Goal: Check status: Check status

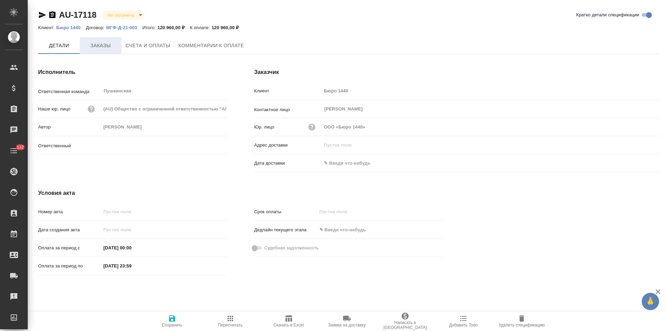
type input "[PERSON_NAME]"
click at [96, 44] on span "Заказы" at bounding box center [100, 45] width 33 height 9
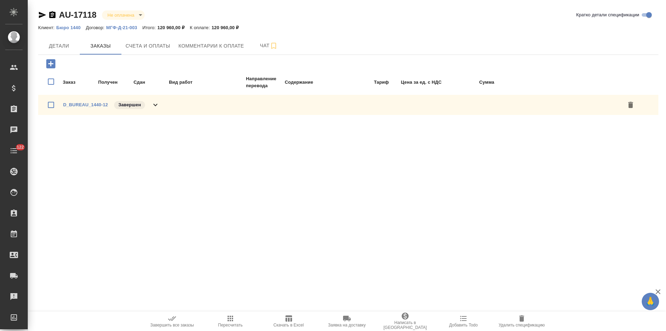
click at [157, 101] on icon at bounding box center [155, 105] width 8 height 8
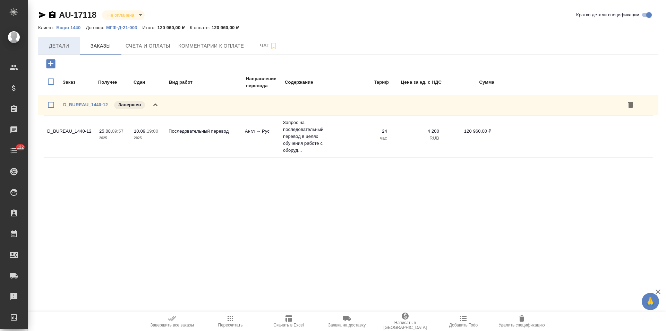
click at [63, 48] on span "Детали" at bounding box center [58, 46] width 33 height 9
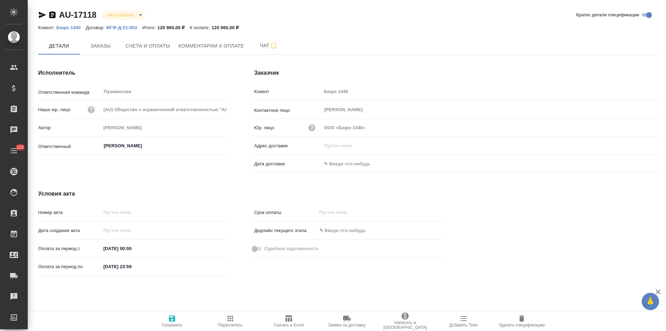
click at [121, 27] on p "МГФ-Д-21-003" at bounding box center [124, 27] width 36 height 5
click at [75, 26] on p "Бюро 1440" at bounding box center [70, 27] width 29 height 5
click at [54, 16] on icon "button" at bounding box center [52, 14] width 6 height 7
click at [146, 45] on span "Счета и оплаты" at bounding box center [148, 46] width 45 height 9
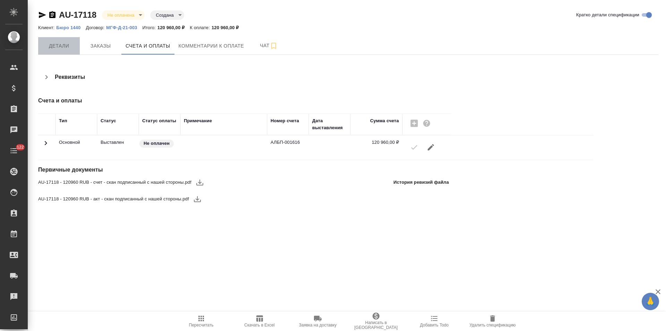
click at [67, 50] on span "Детали" at bounding box center [58, 46] width 33 height 9
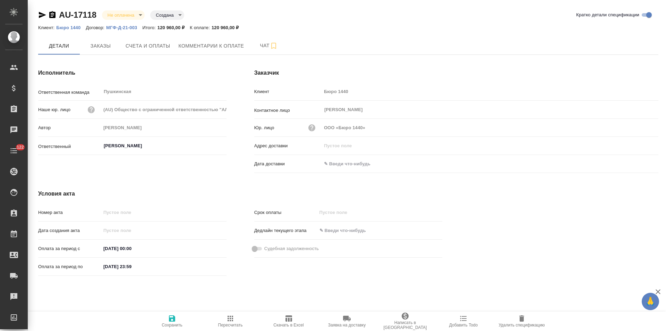
click at [351, 162] on input "text" at bounding box center [352, 164] width 61 height 10
click at [637, 163] on icon "button" at bounding box center [638, 163] width 8 height 8
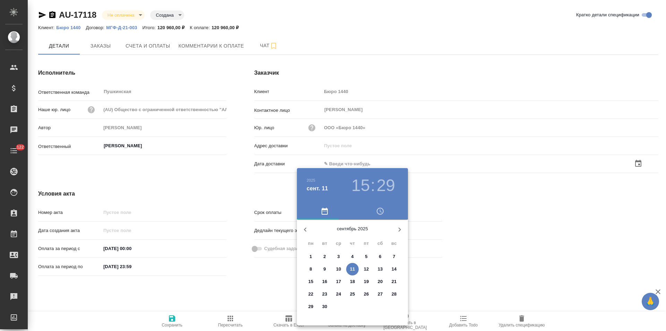
click at [352, 268] on p "11" at bounding box center [352, 268] width 5 height 7
type input "11.09.2025 15:29"
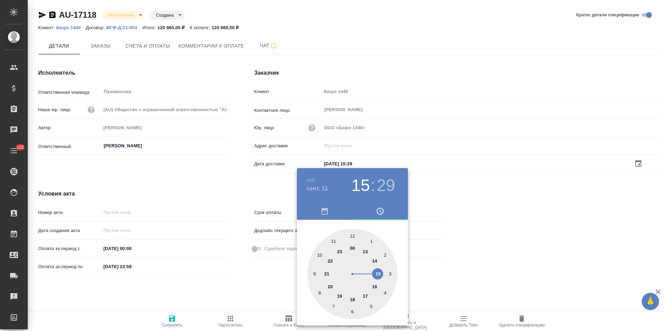
click at [226, 300] on div at bounding box center [333, 165] width 666 height 331
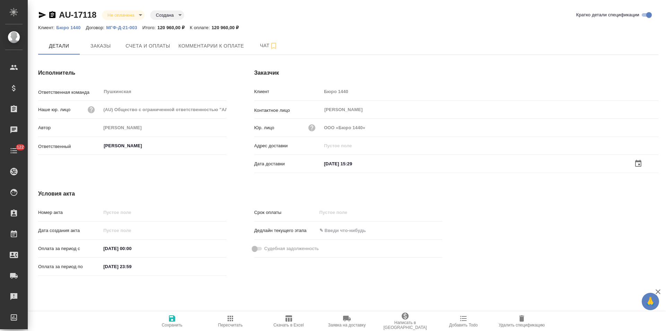
click at [170, 318] on icon "button" at bounding box center [172, 318] width 6 height 6
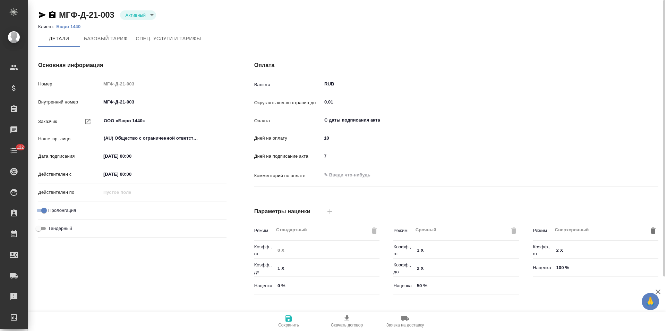
type input "1062 awatera + Marketing"
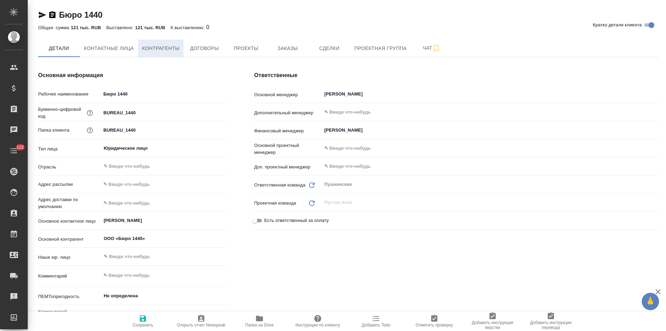
type textarea "x"
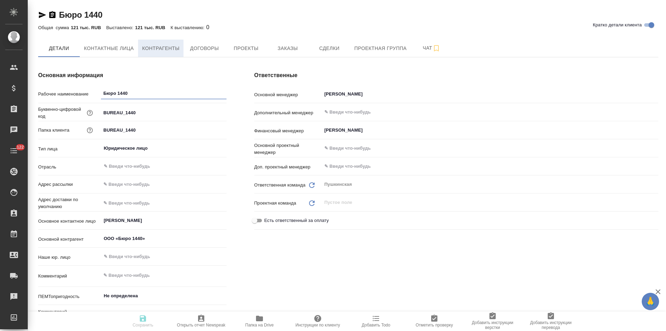
type textarea "x"
click at [195, 48] on span "Договоры" at bounding box center [204, 48] width 33 height 9
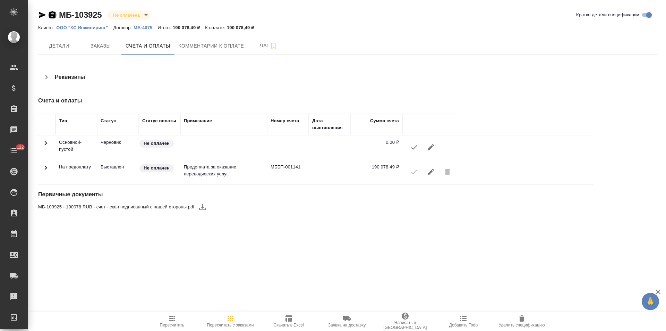
click at [53, 17] on icon "button" at bounding box center [52, 14] width 6 height 7
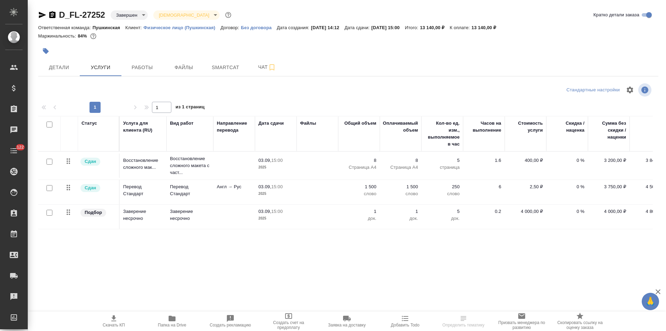
click at [261, 27] on p "Без договора" at bounding box center [259, 27] width 36 height 5
click at [147, 70] on span "Работы" at bounding box center [142, 67] width 33 height 9
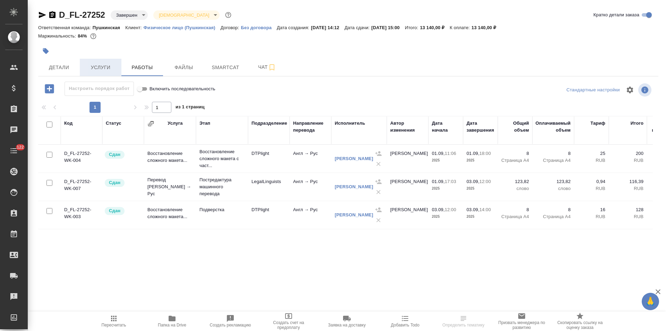
click at [110, 70] on span "Услуги" at bounding box center [100, 67] width 33 height 9
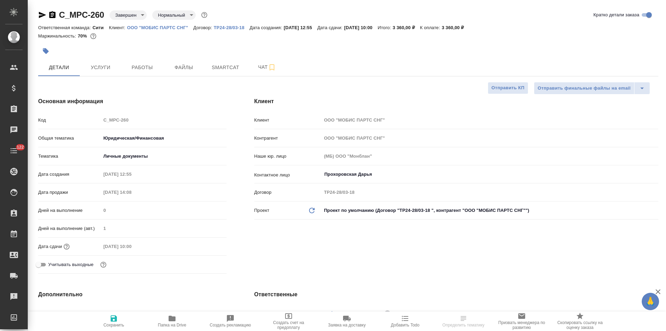
select select "RU"
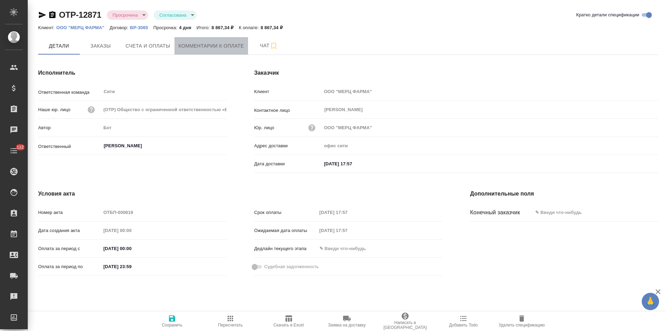
click at [221, 48] on span "Комментарии к оплате" at bounding box center [212, 46] width 66 height 9
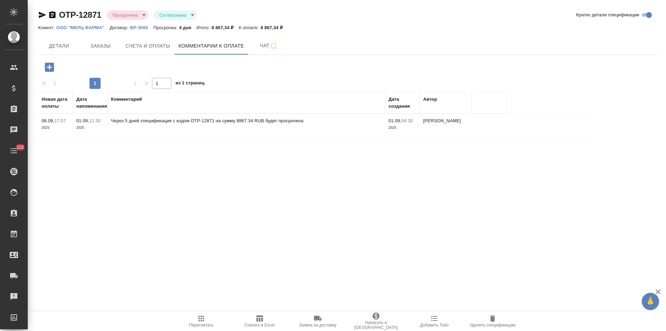
click at [52, 16] on icon "button" at bounding box center [52, 14] width 6 height 7
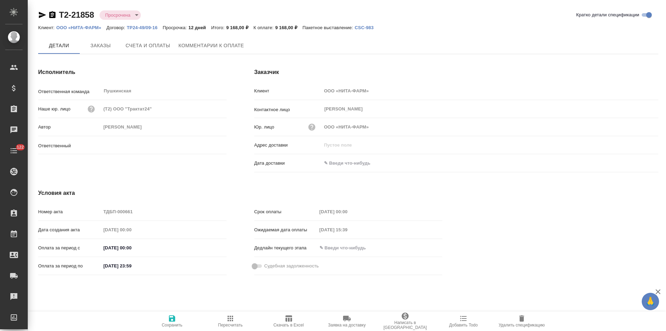
type input "[PERSON_NAME]"
click at [193, 46] on span "Комментарии к оплате" at bounding box center [212, 45] width 66 height 9
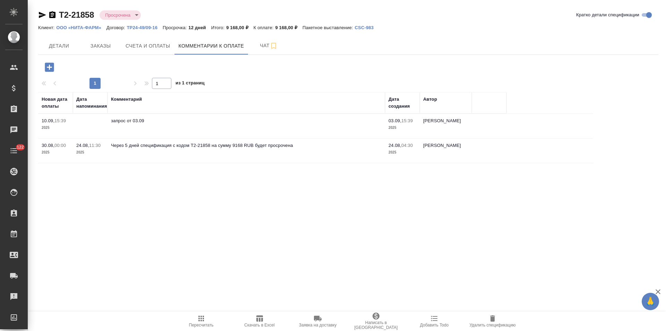
click at [53, 15] on icon "button" at bounding box center [52, 15] width 8 height 8
click at [66, 46] on span "Детали" at bounding box center [58, 46] width 33 height 9
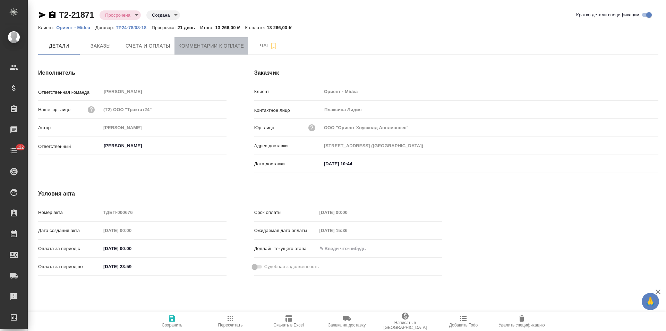
click at [205, 49] on span "Комментарии к оплате" at bounding box center [212, 46] width 66 height 9
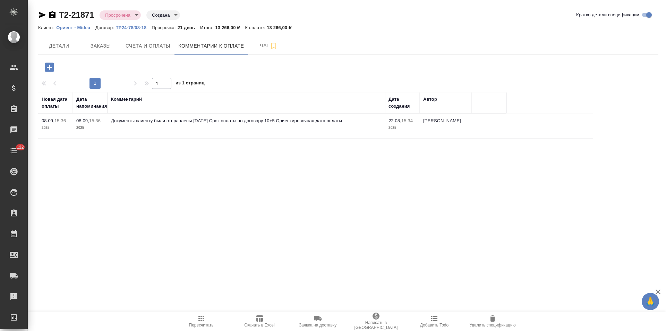
click at [42, 15] on icon "button" at bounding box center [42, 15] width 8 height 8
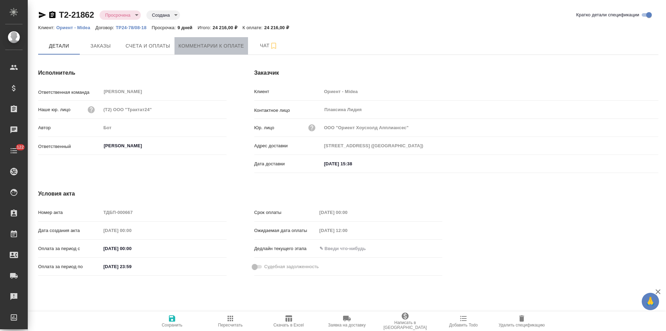
click at [205, 44] on span "Комментарии к оплате" at bounding box center [212, 46] width 66 height 9
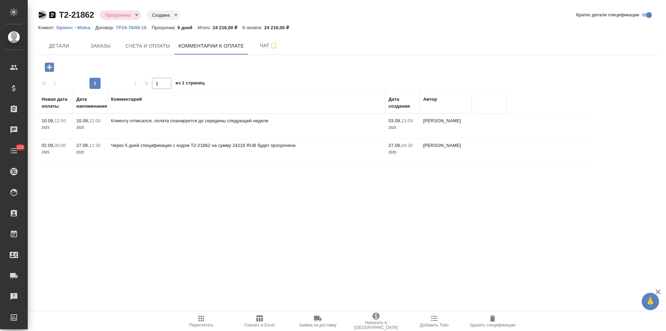
click at [42, 15] on icon "button" at bounding box center [42, 15] width 8 height 8
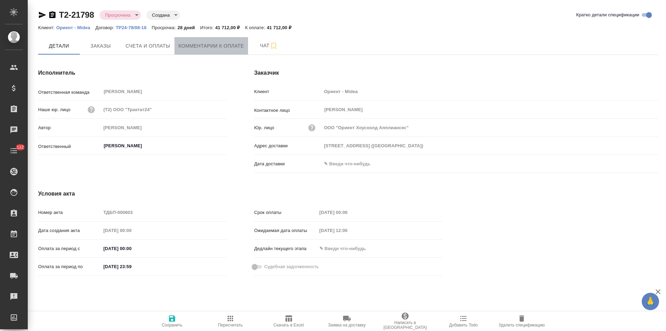
click at [214, 45] on span "Комментарии к оплате" at bounding box center [212, 46] width 66 height 9
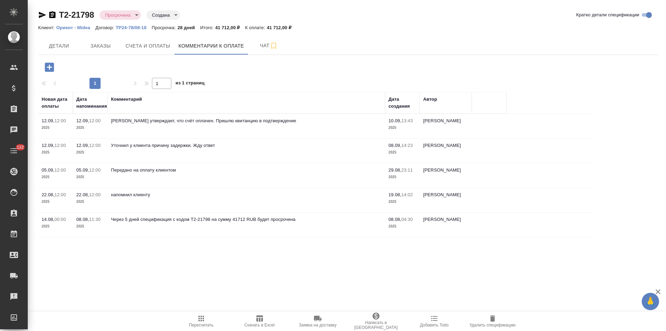
click at [43, 14] on icon "button" at bounding box center [42, 15] width 7 height 6
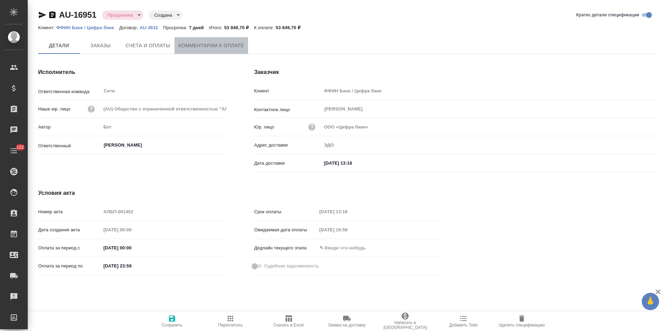
click at [213, 47] on span "Комментарии к оплате" at bounding box center [212, 45] width 66 height 9
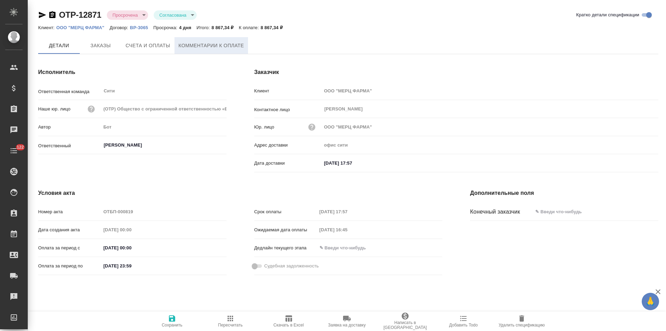
click at [203, 51] on button "Комментарии к оплате" at bounding box center [212, 45] width 74 height 17
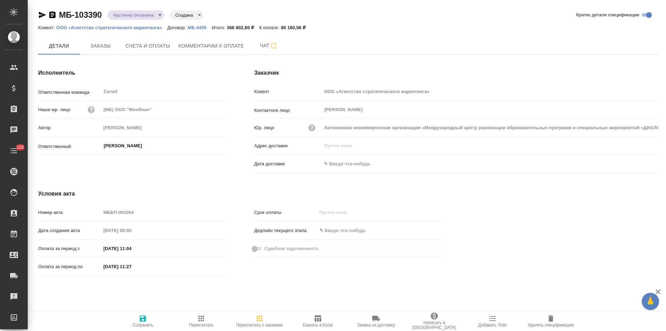
drag, startPoint x: 54, startPoint y: 14, endPoint x: 66, endPoint y: 15, distance: 11.8
click at [54, 14] on icon "button" at bounding box center [52, 14] width 6 height 7
